Goal: Communication & Community: Answer question/provide support

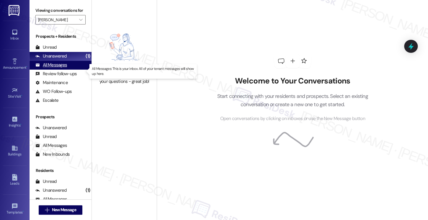
click at [58, 68] on div "All Messages" at bounding box center [51, 65] width 32 height 6
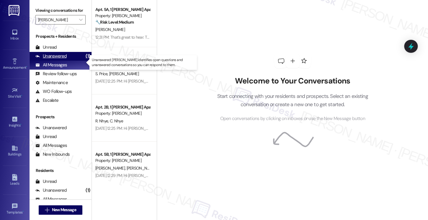
click at [47, 59] on div "Unanswered" at bounding box center [50, 56] width 31 height 6
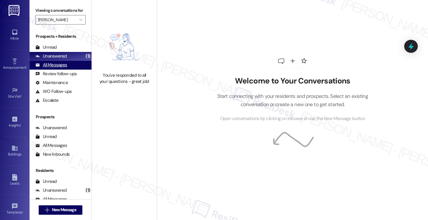
click at [52, 68] on div "All Messages" at bounding box center [51, 65] width 32 height 6
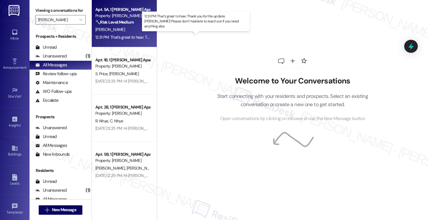
click at [122, 39] on div "12:31 PM: That’s great to hear. Thank you for the update, [PERSON_NAME]! Please…" at bounding box center [208, 37] width 227 height 5
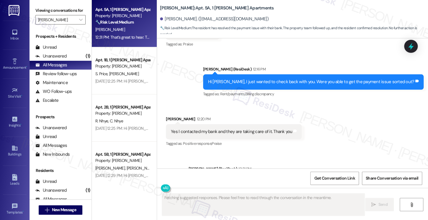
scroll to position [2265, 0]
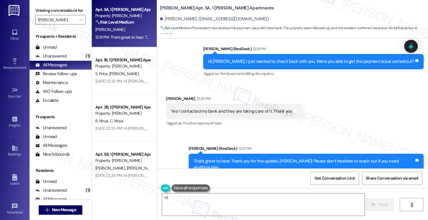
click at [223, 158] on div "That’s great to hear. Thank you for the update, [PERSON_NAME]! Please don’t hes…" at bounding box center [303, 164] width 220 height 13
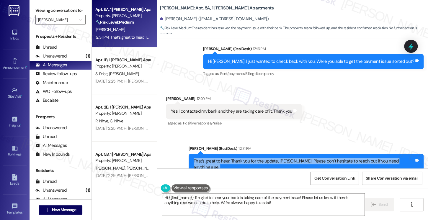
click at [223, 158] on div "That’s great to hear. Thank you for the update, [PERSON_NAME]! Please don’t hes…" at bounding box center [303, 164] width 220 height 13
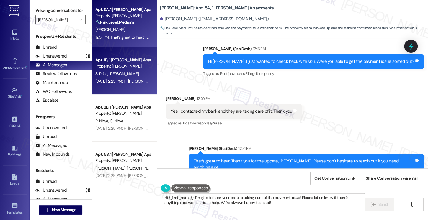
click at [129, 81] on div "[DATE] 12:25 PM: Hi [PERSON_NAME] and [PERSON_NAME]! We're so glad you chose [P…" at bounding box center [362, 80] width 534 height 5
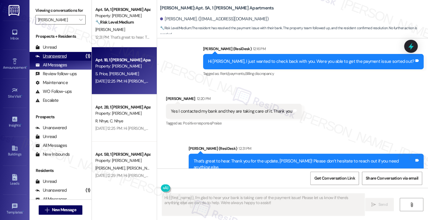
click at [60, 59] on div "Unanswered" at bounding box center [50, 56] width 31 height 6
